Goal: Task Accomplishment & Management: Manage account settings

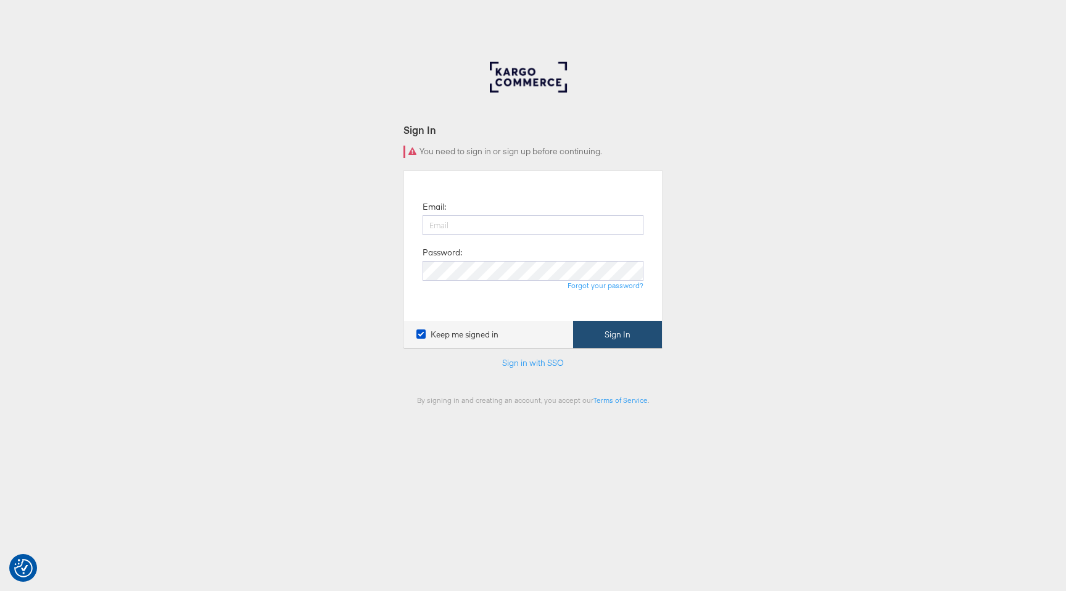
type input "[PERSON_NAME][EMAIL_ADDRESS][PERSON_NAME][DOMAIN_NAME]"
click at [622, 342] on button "Sign In" at bounding box center [617, 335] width 89 height 28
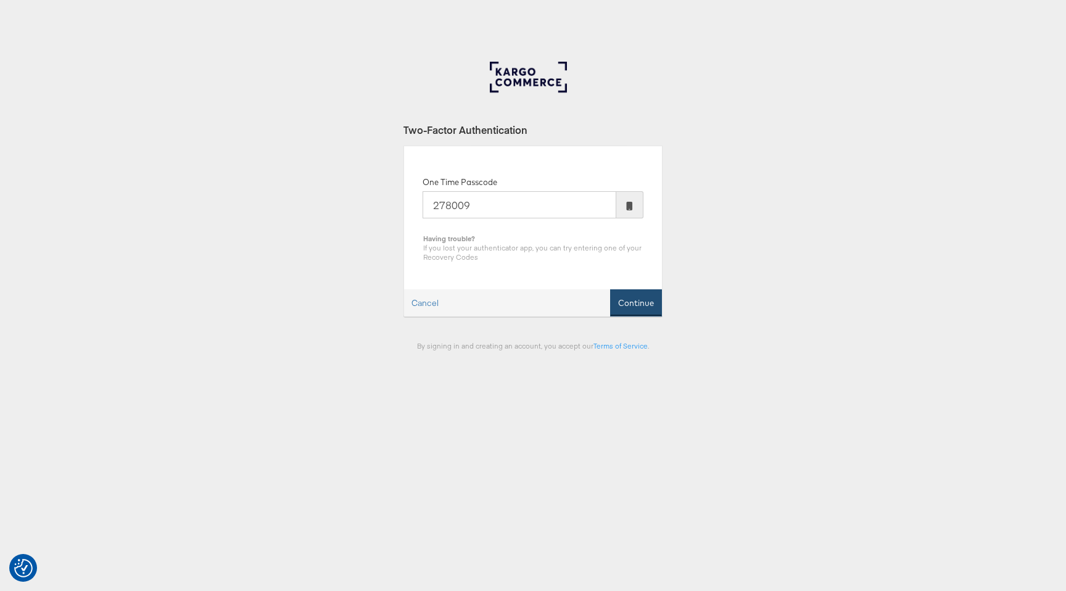
type input "278009"
click at [640, 301] on button "Continue" at bounding box center [636, 303] width 52 height 28
